Goal: Task Accomplishment & Management: Use online tool/utility

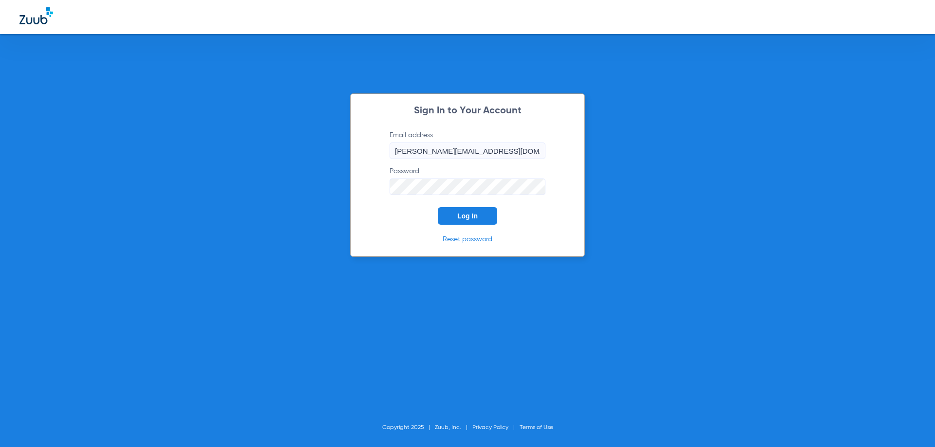
click at [476, 217] on span "Log In" at bounding box center [467, 216] width 20 height 8
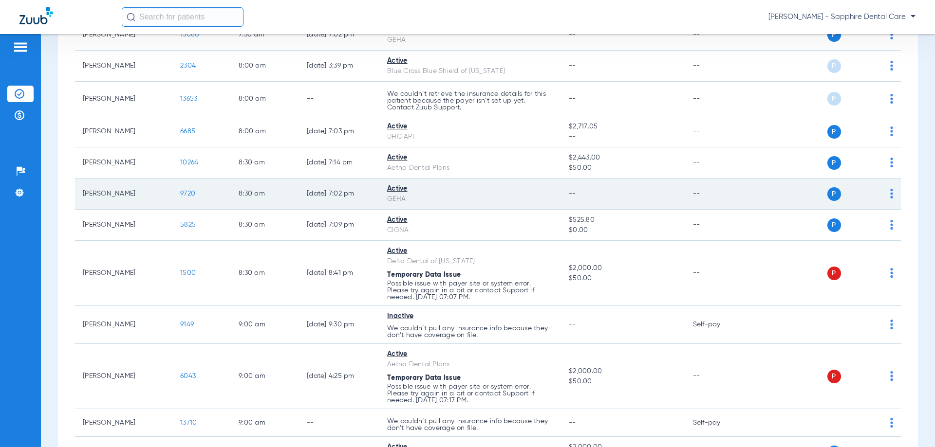
scroll to position [243, 0]
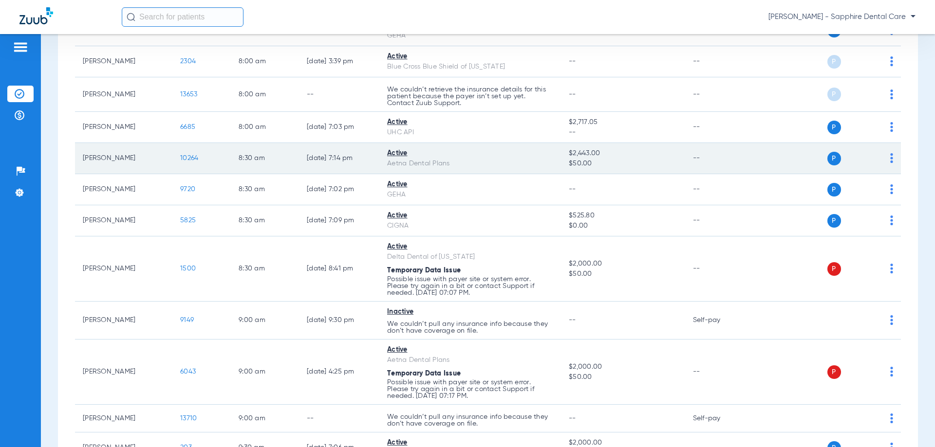
click at [187, 158] on span "10264" at bounding box center [189, 158] width 18 height 7
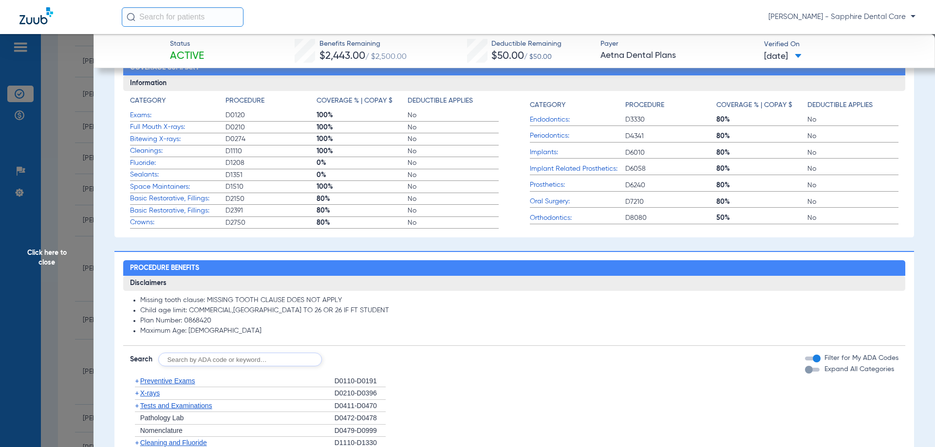
scroll to position [438, 0]
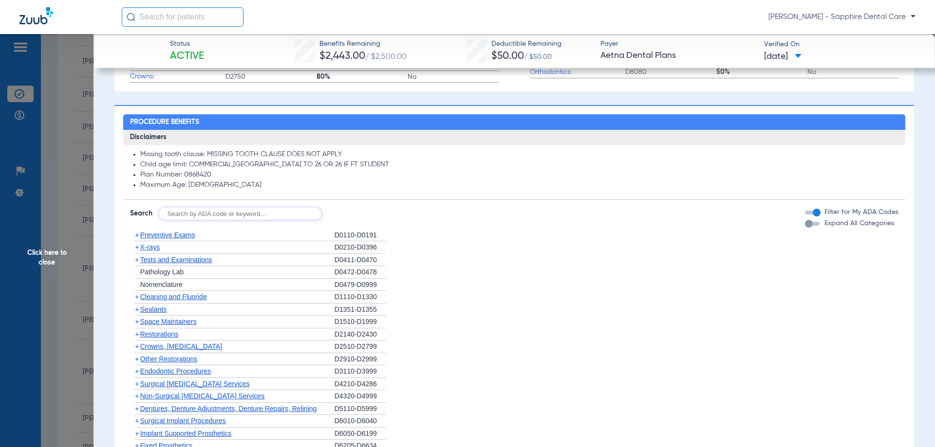
click at [219, 212] on input "text" at bounding box center [240, 214] width 164 height 14
type input "D7210"
click at [366, 213] on button "Search" at bounding box center [358, 214] width 38 height 14
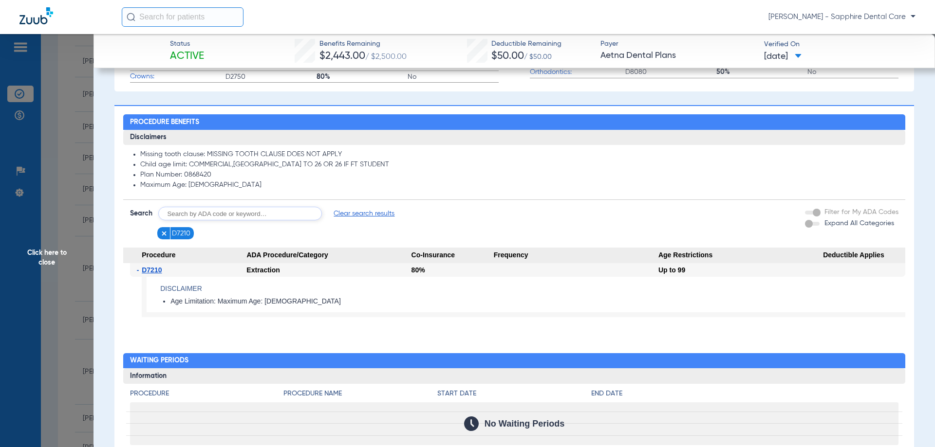
click at [253, 214] on input "text" at bounding box center [240, 214] width 164 height 14
type input "D2393"
click at [363, 210] on button "Search" at bounding box center [358, 214] width 38 height 14
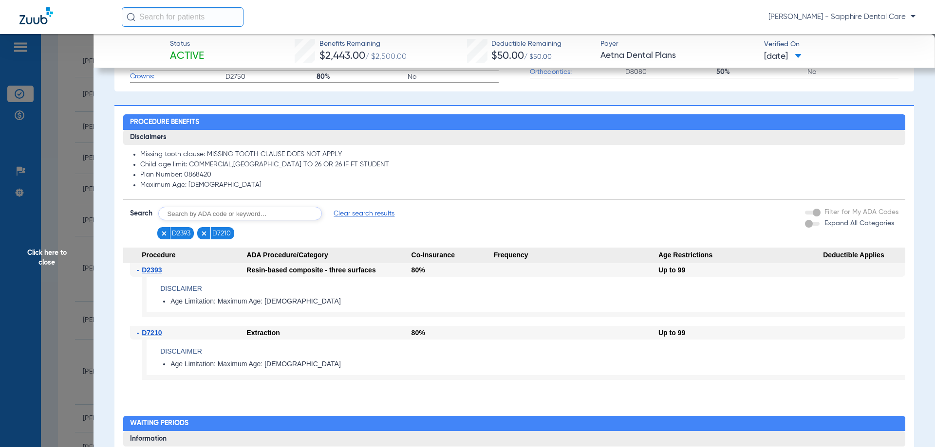
click at [224, 212] on input "text" at bounding box center [240, 214] width 164 height 14
type input "D6750"
click at [371, 212] on button "Search" at bounding box center [358, 214] width 38 height 14
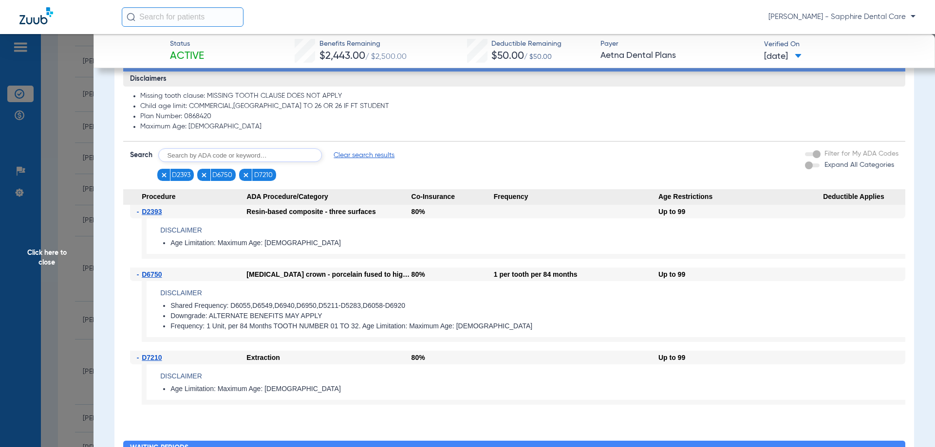
scroll to position [535, 0]
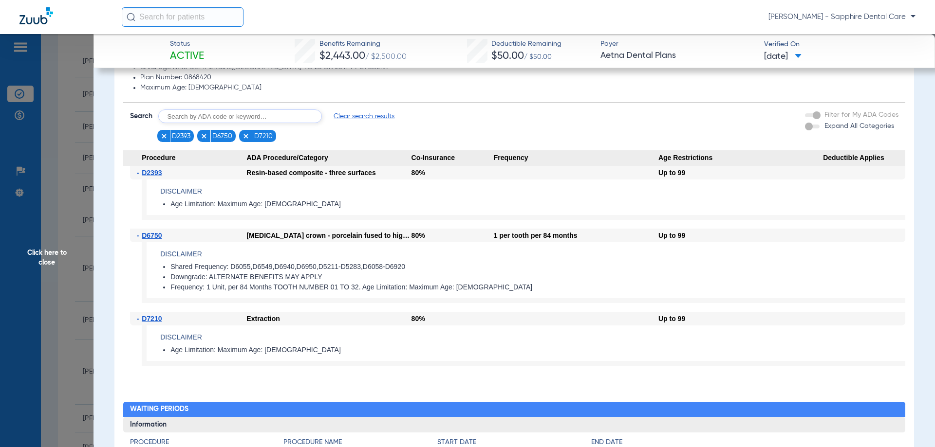
click at [246, 115] on input "text" at bounding box center [240, 117] width 164 height 14
type input "D2950"
click at [367, 116] on button "Search" at bounding box center [358, 117] width 38 height 14
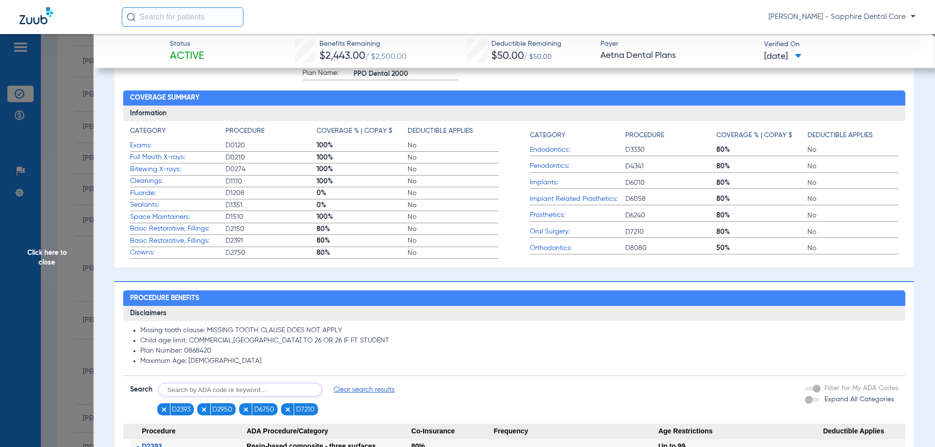
scroll to position [438, 0]
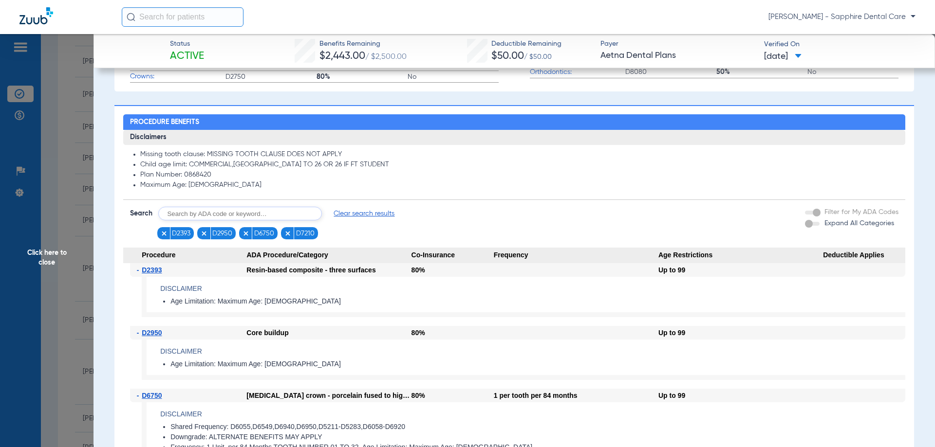
click at [199, 217] on input "text" at bounding box center [240, 214] width 164 height 14
type input "D6240"
click at [351, 215] on button "Search" at bounding box center [358, 214] width 38 height 14
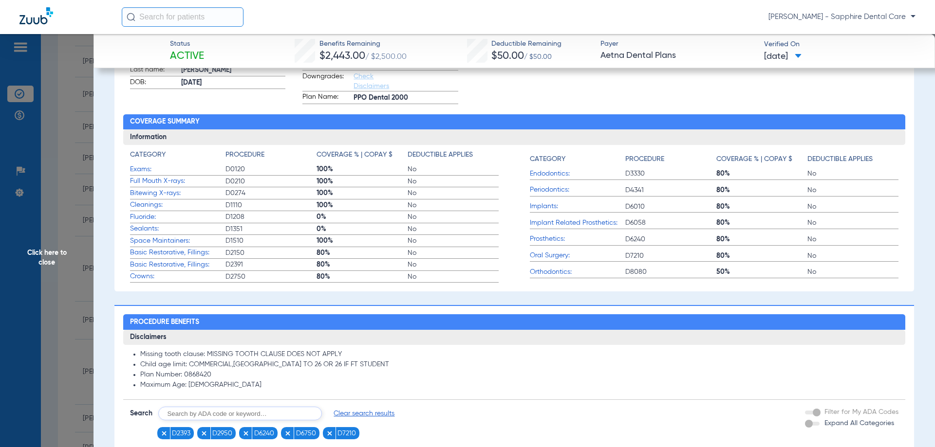
scroll to position [243, 0]
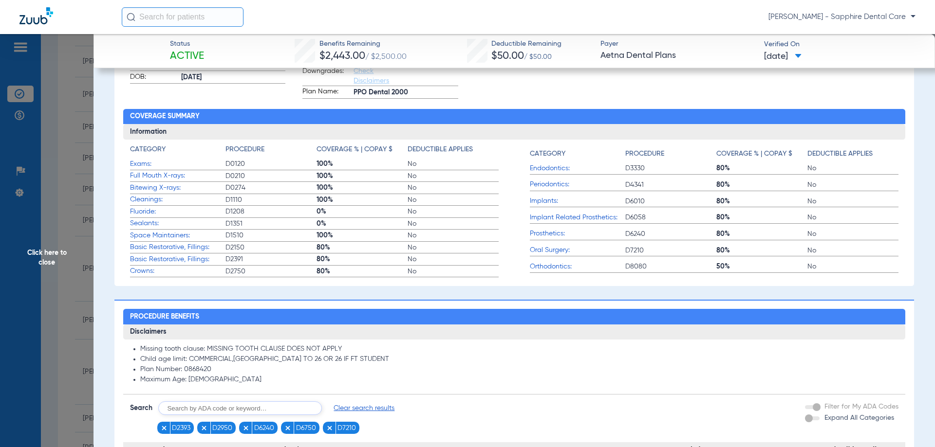
click at [57, 95] on span "Click here to close" at bounding box center [46, 257] width 93 height 447
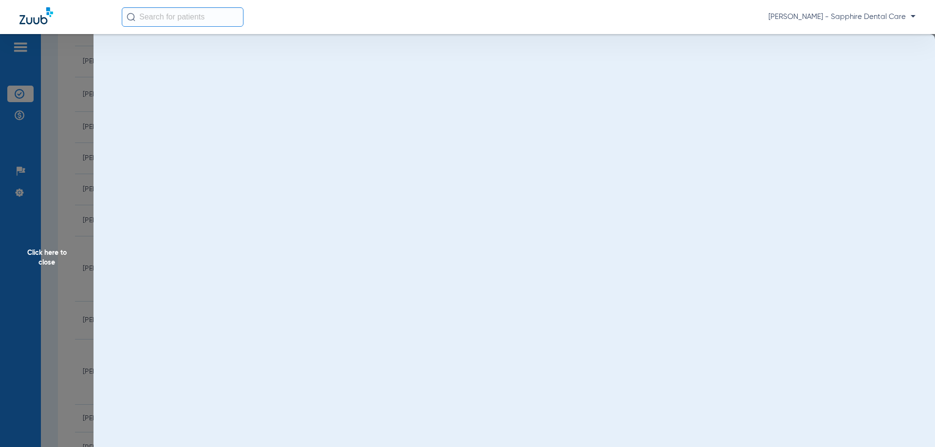
scroll to position [0, 0]
